Goal: Transaction & Acquisition: Purchase product/service

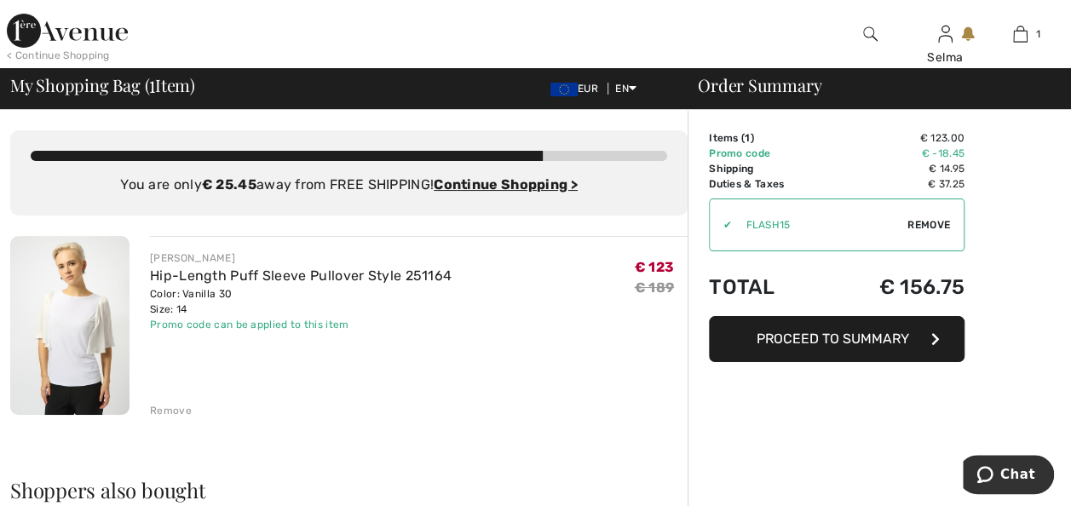
click at [915, 220] on span "Remove" at bounding box center [929, 224] width 43 height 15
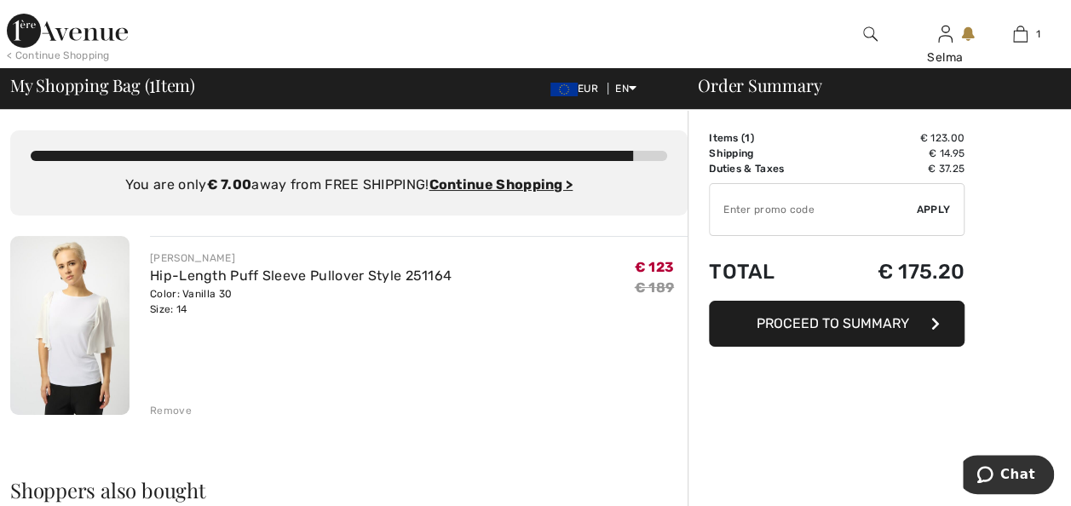
click at [757, 211] on input "TEXT" at bounding box center [813, 209] width 207 height 51
type input "SALEAVENUE"
click at [937, 205] on span "Apply" at bounding box center [934, 209] width 34 height 15
